Goal: Task Accomplishment & Management: Use online tool/utility

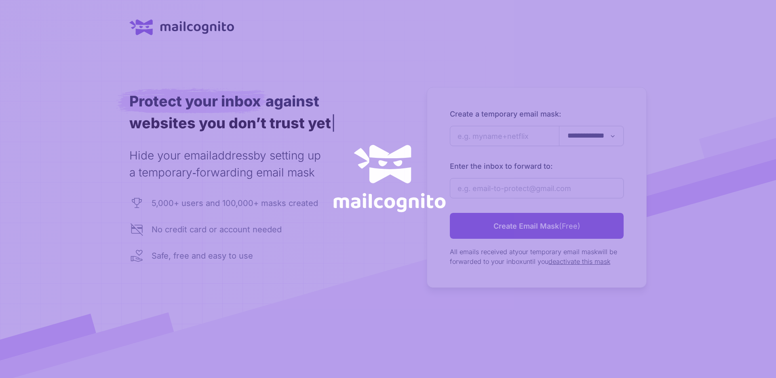
scroll to position [14, 0]
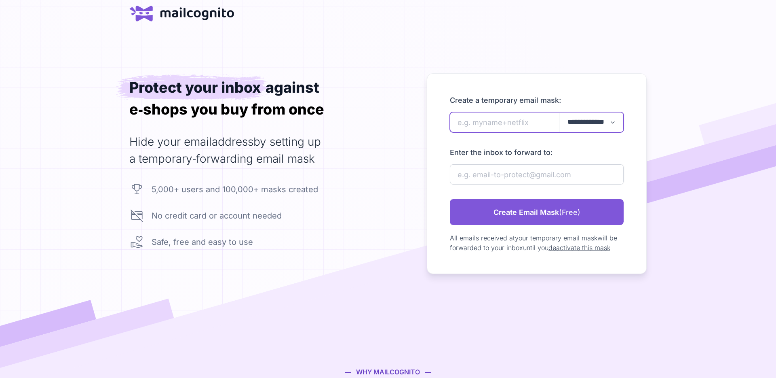
click at [491, 119] on input "newAlias" at bounding box center [537, 122] width 174 height 20
type input "sendcloud"
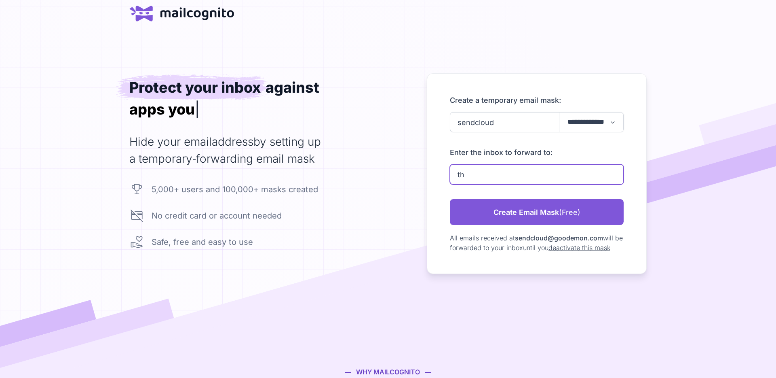
type input "thibaut.yor@gmail.com"
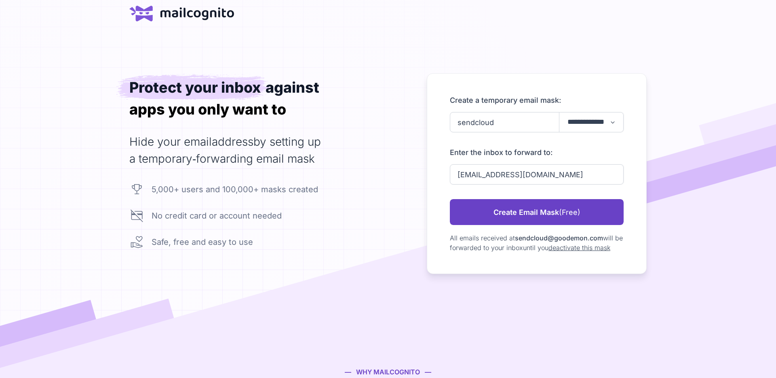
click at [587, 207] on link "Create Email Mask (Free)" at bounding box center [537, 212] width 174 height 26
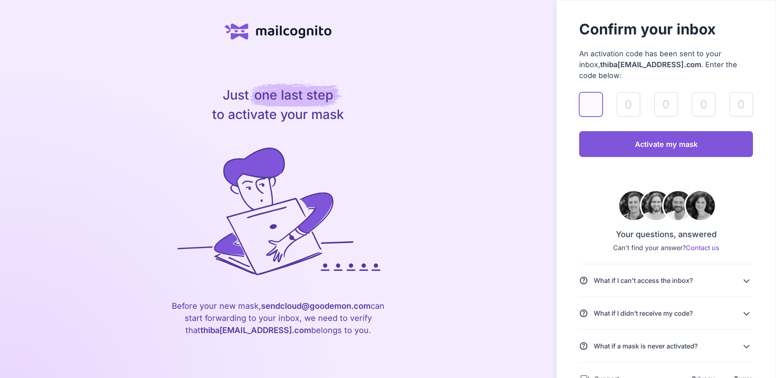
click at [588, 92] on input "validateAlias" at bounding box center [590, 104] width 23 height 24
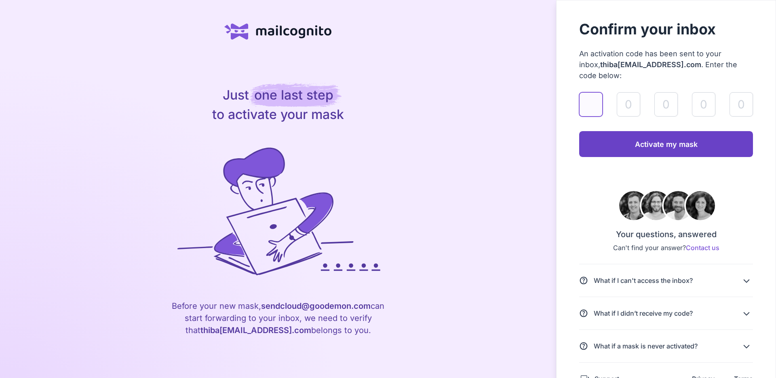
paste input "4"
type input "4"
type input "6"
type input "9"
type input "7"
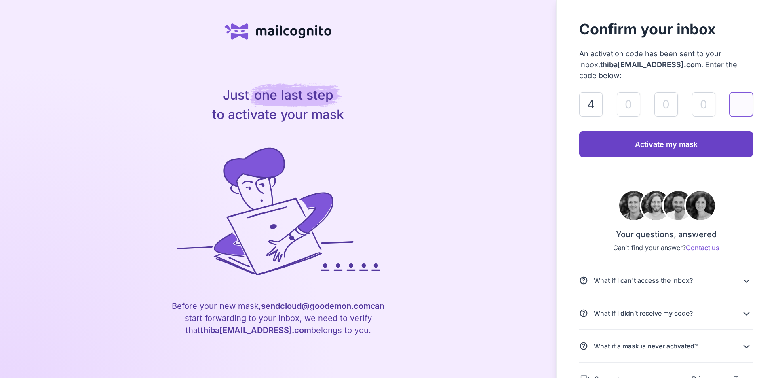
type input "6"
click at [689, 135] on link "Activate my mask" at bounding box center [666, 144] width 174 height 26
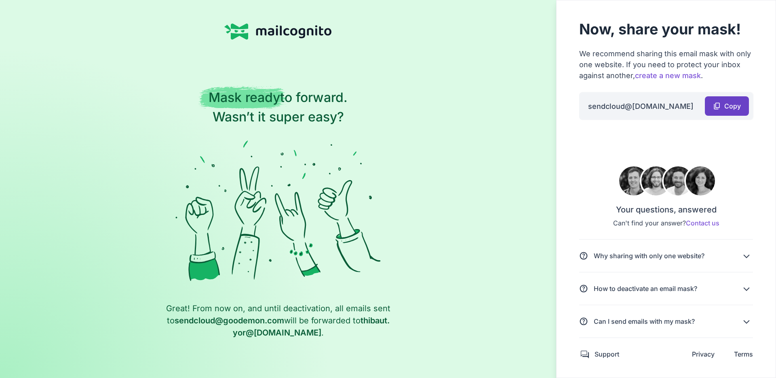
click at [728, 105] on span "Copy" at bounding box center [732, 106] width 17 height 6
